Goal: Information Seeking & Learning: Find specific page/section

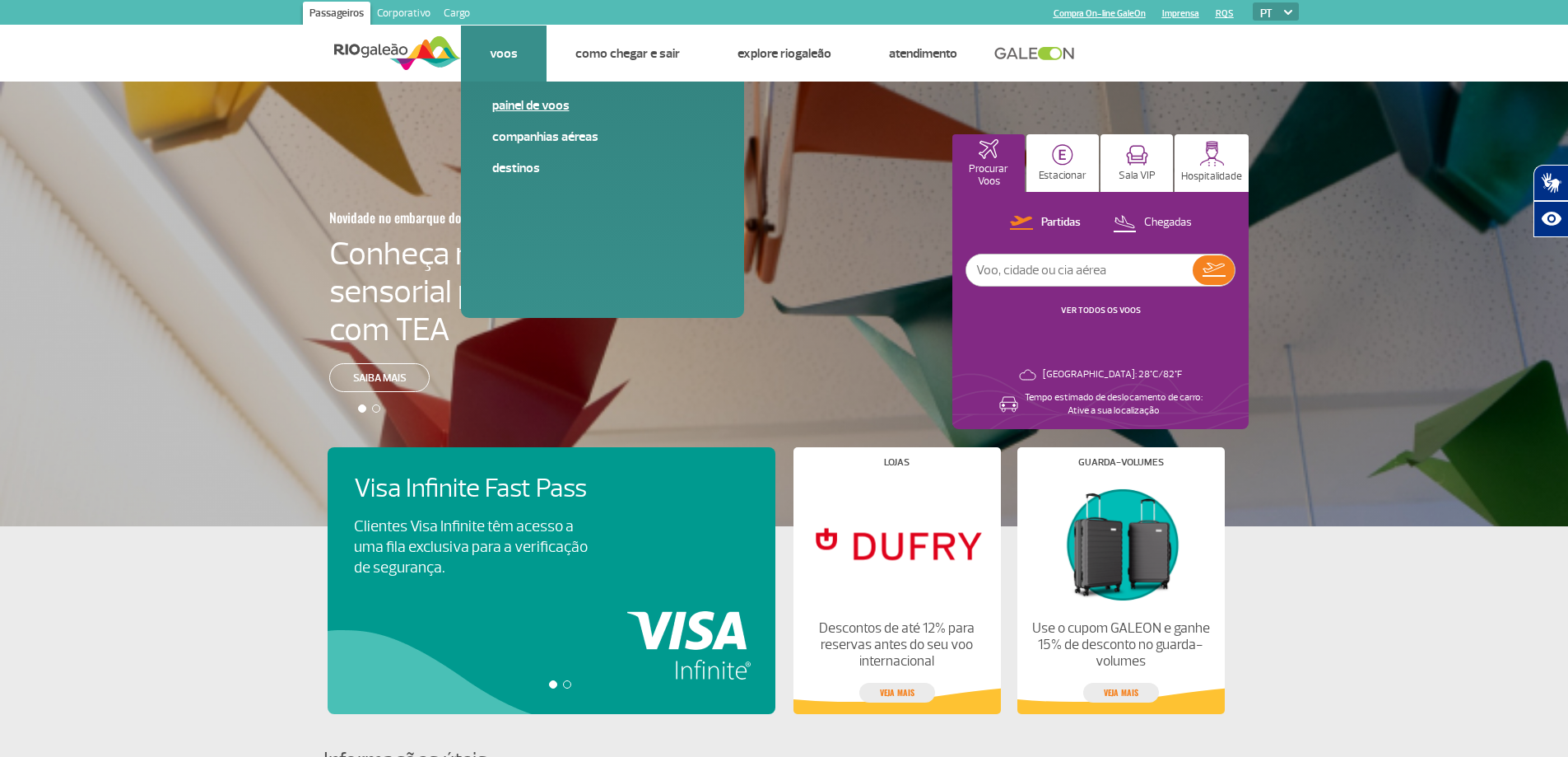
click at [515, 105] on link "Painel de voos" at bounding box center [603, 105] width 220 height 19
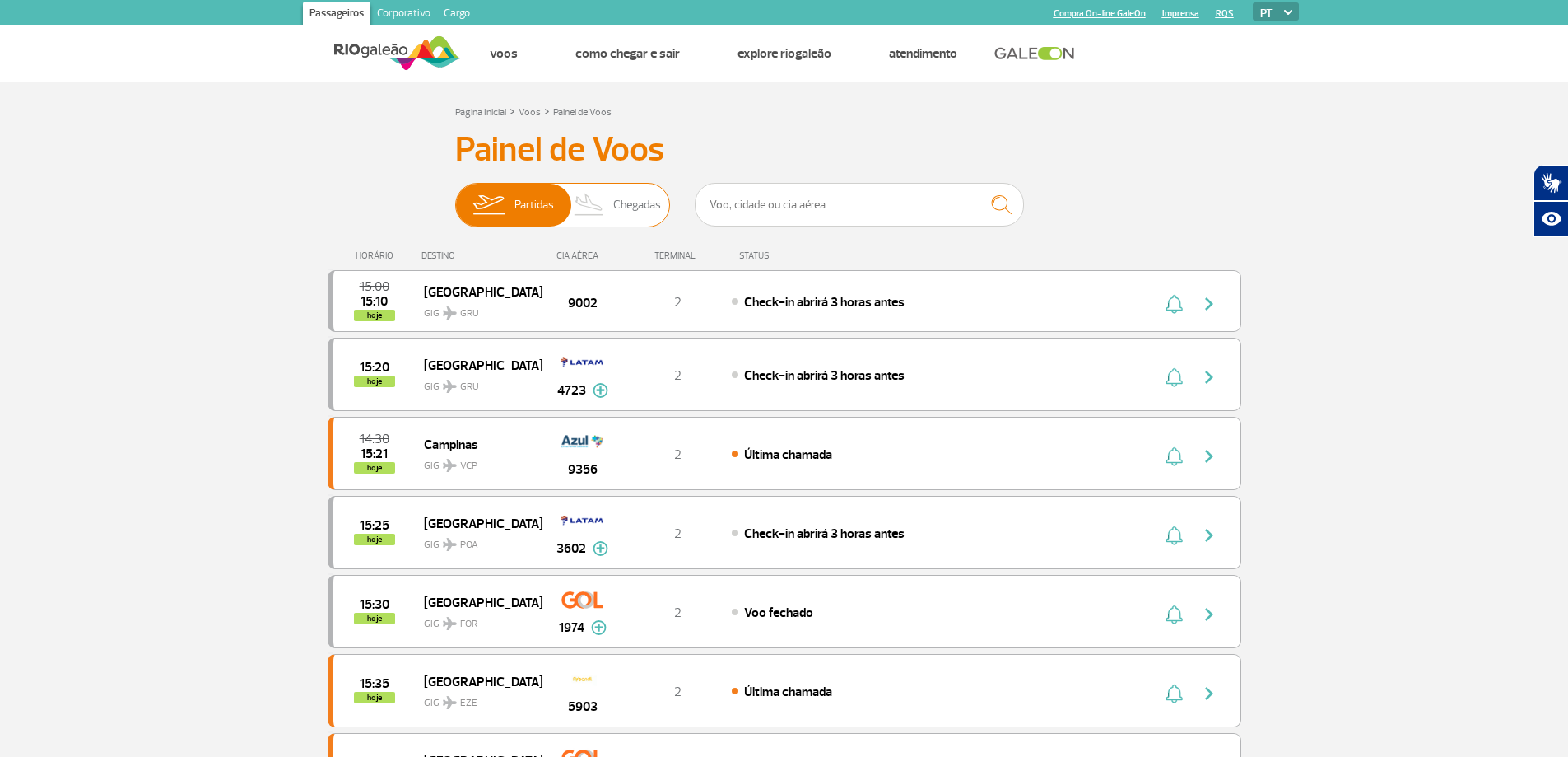
click at [645, 200] on span "Chegadas" at bounding box center [637, 204] width 48 height 43
click at [455, 197] on input "Partidas Chegadas" at bounding box center [455, 197] width 0 height 0
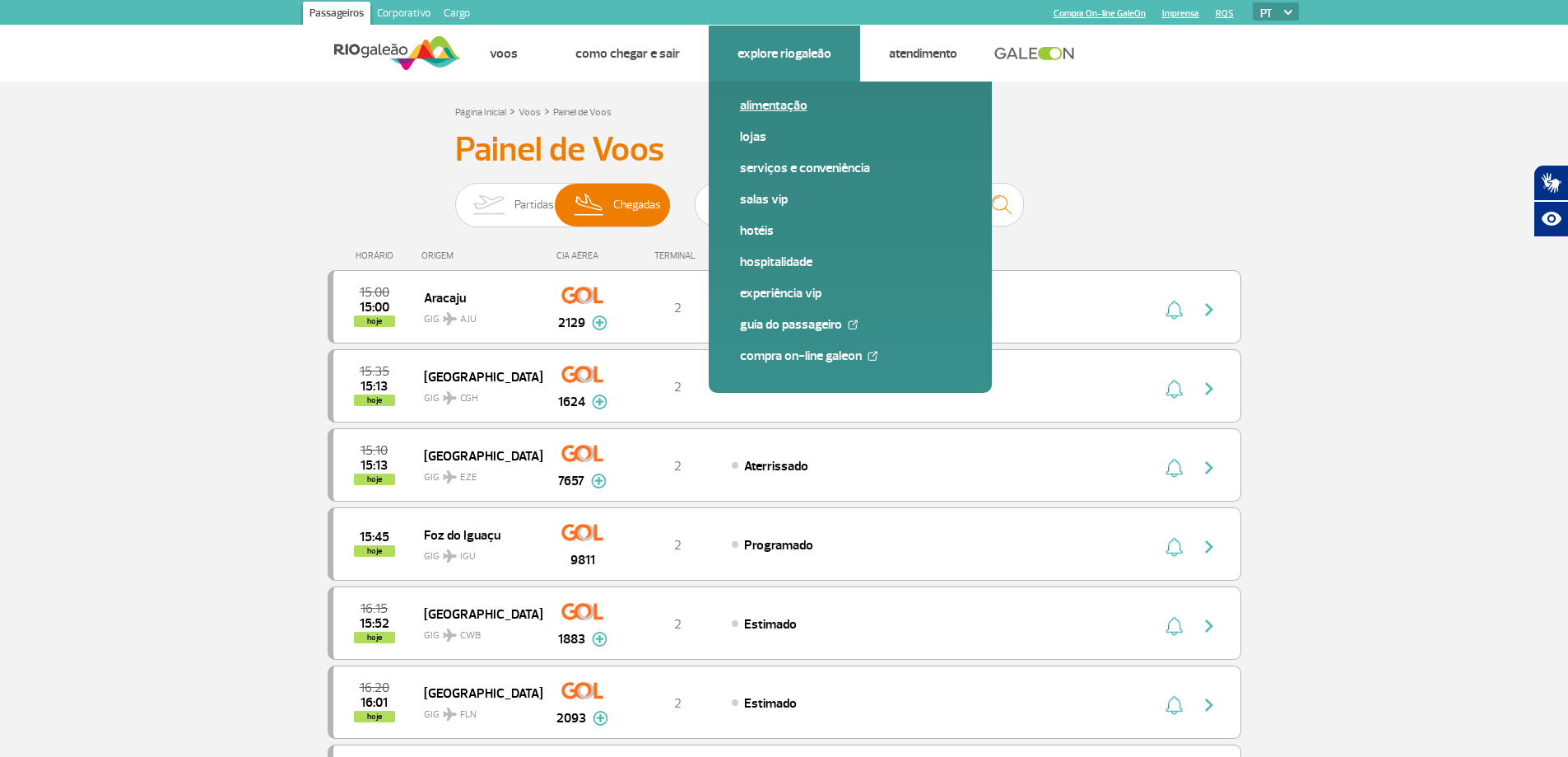
click at [760, 101] on link "Alimentação" at bounding box center [850, 105] width 220 height 19
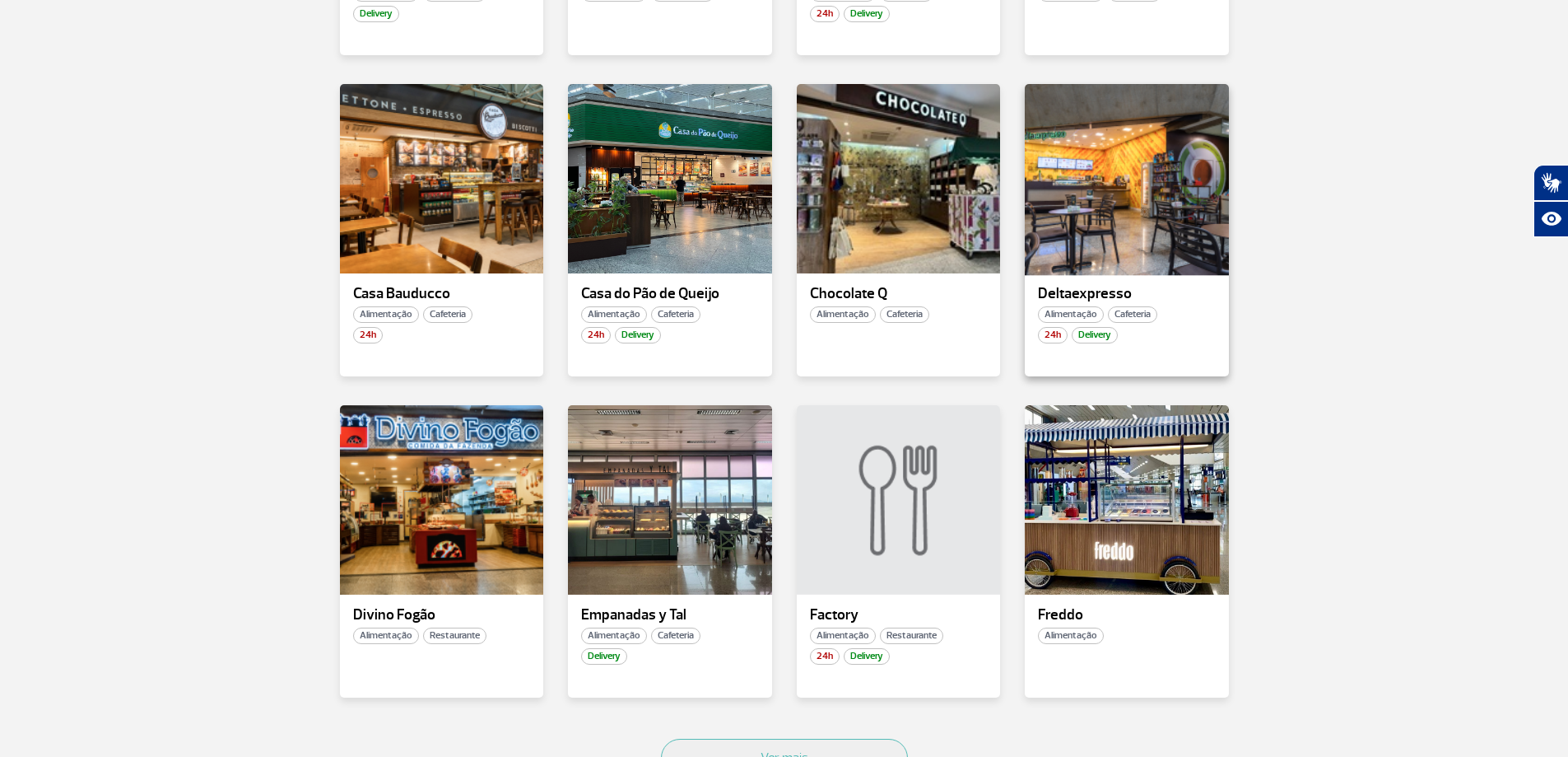
scroll to position [823, 0]
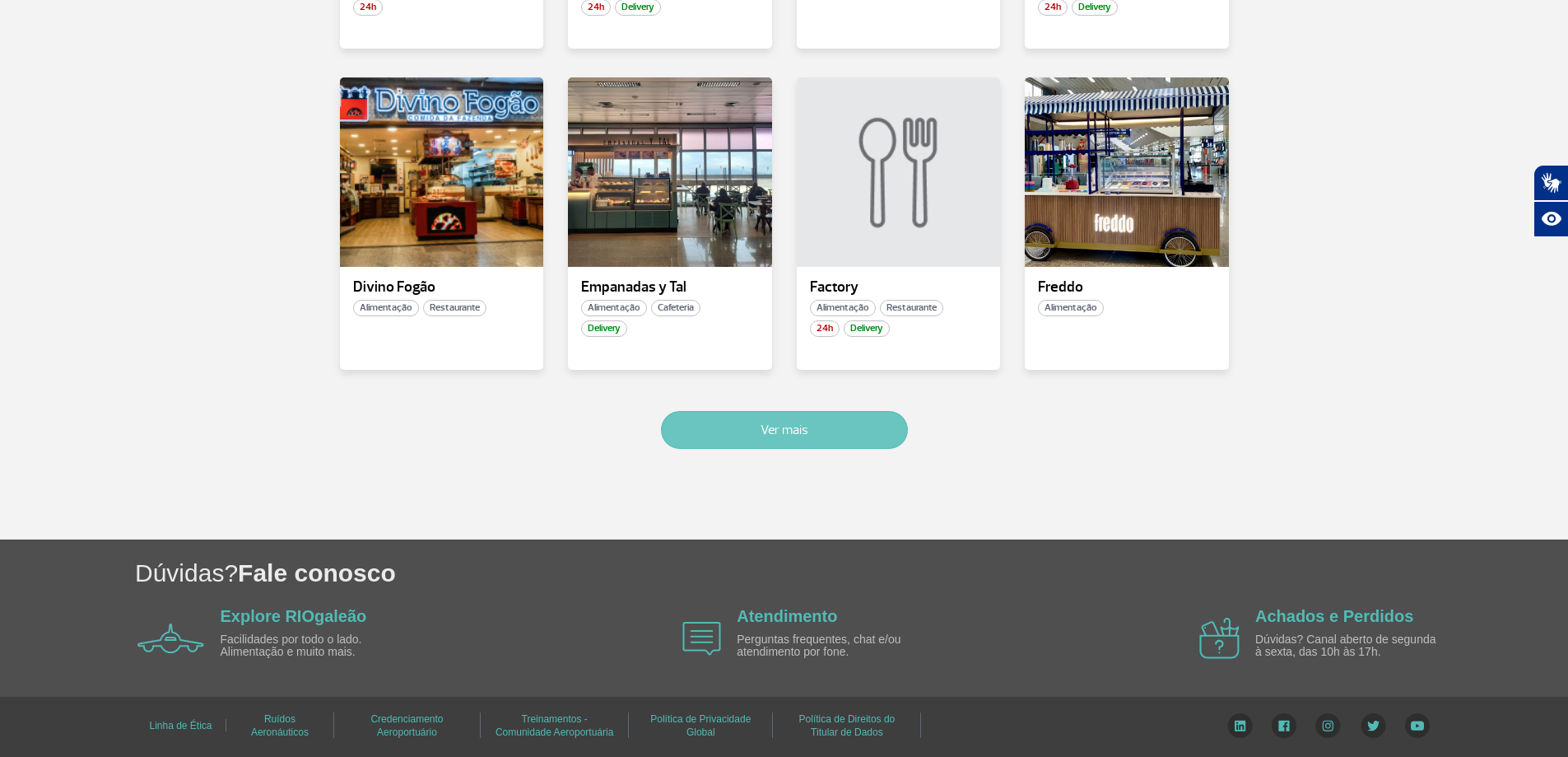
click at [818, 416] on button "Ver mais" at bounding box center [784, 429] width 247 height 38
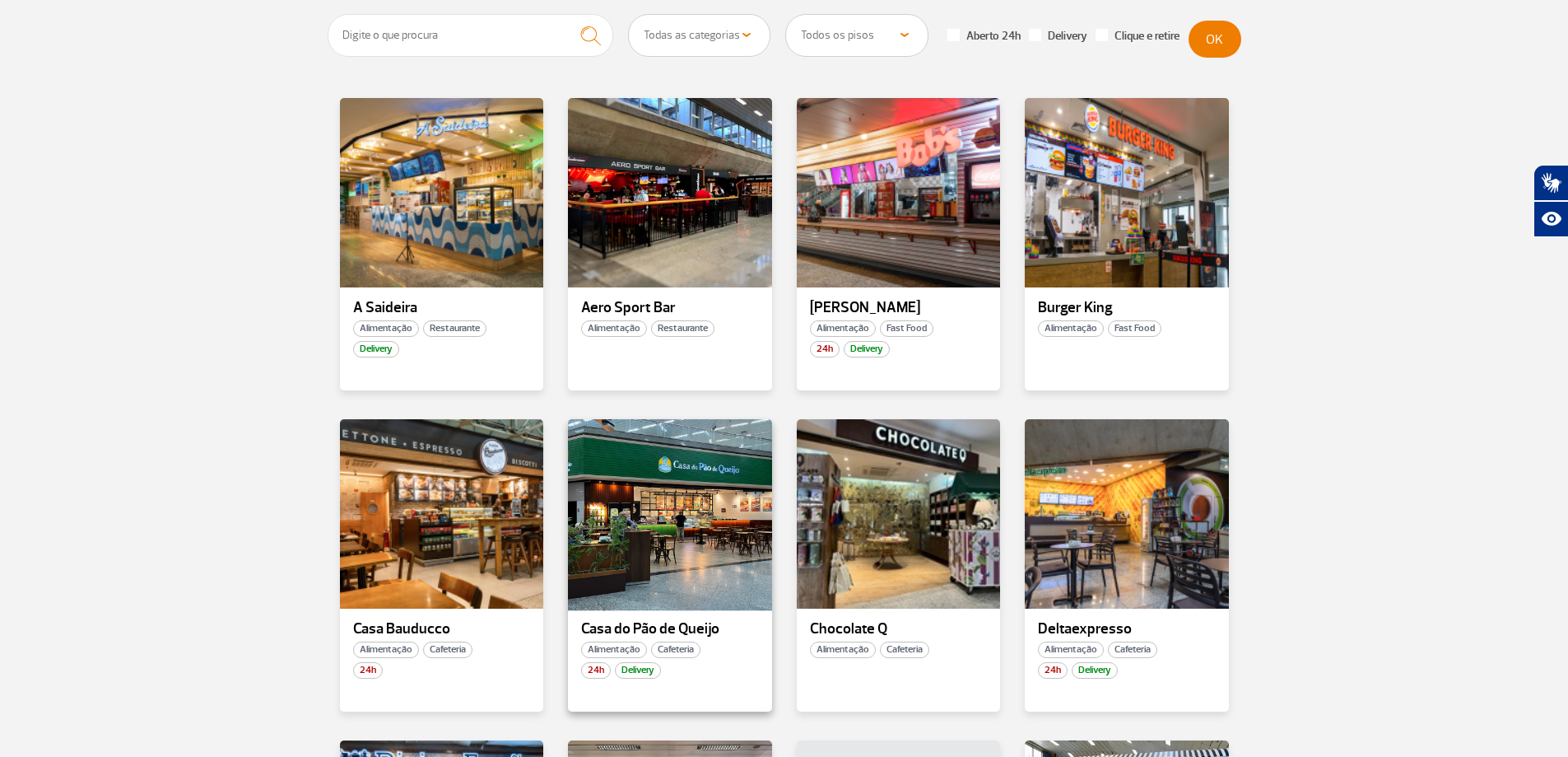
scroll to position [78, 0]
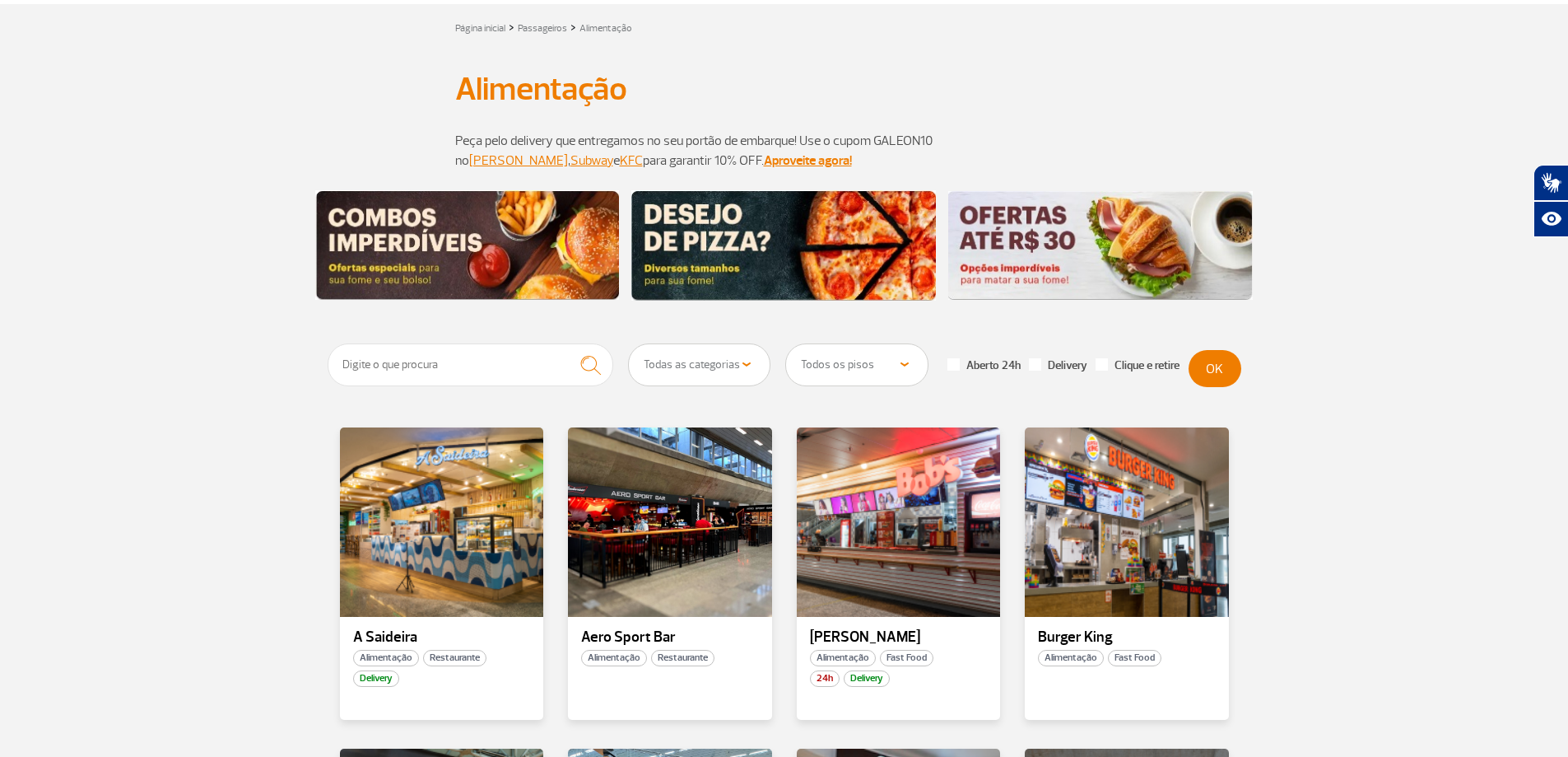
click at [711, 368] on select "Todas as categorias Cafeteria Fast Food Restaurante Souvenir Conveniência" at bounding box center [699, 365] width 142 height 41
click at [629, 345] on select "Todas as categorias Cafeteria Fast Food Restaurante Souvenir Conveniência" at bounding box center [699, 365] width 142 height 41
click at [1230, 372] on button "OK" at bounding box center [1215, 368] width 53 height 37
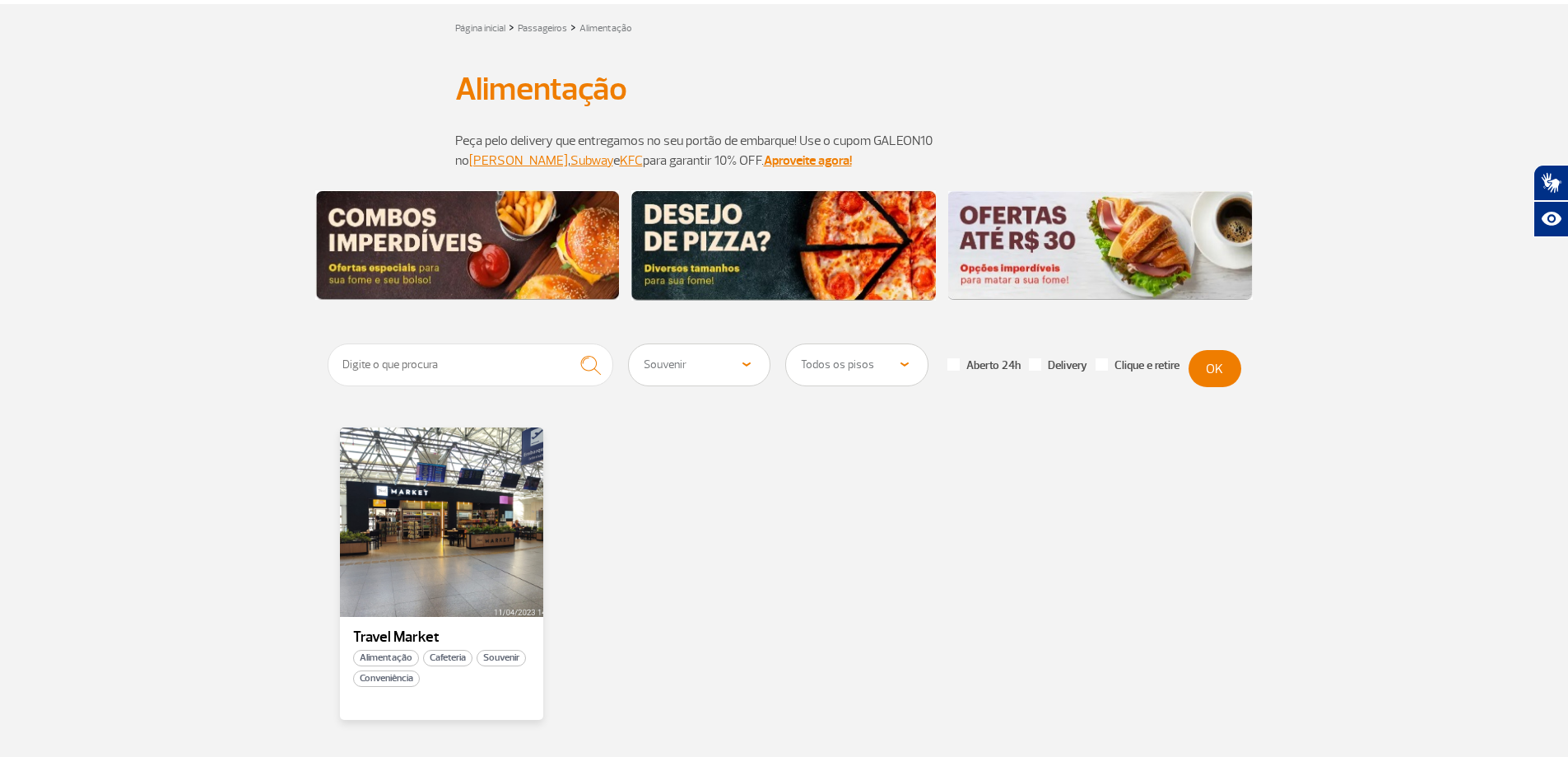
click at [734, 369] on select "Todas as categorias Cafeteria Fast Food Restaurante Souvenir Conveniência" at bounding box center [699, 365] width 142 height 41
select select "20"
click at [629, 345] on select "Todas as categorias Cafeteria Fast Food Restaurante Souvenir Conveniência" at bounding box center [699, 365] width 142 height 41
click at [1204, 363] on button "OK" at bounding box center [1215, 368] width 53 height 37
